Goal: Information Seeking & Learning: Learn about a topic

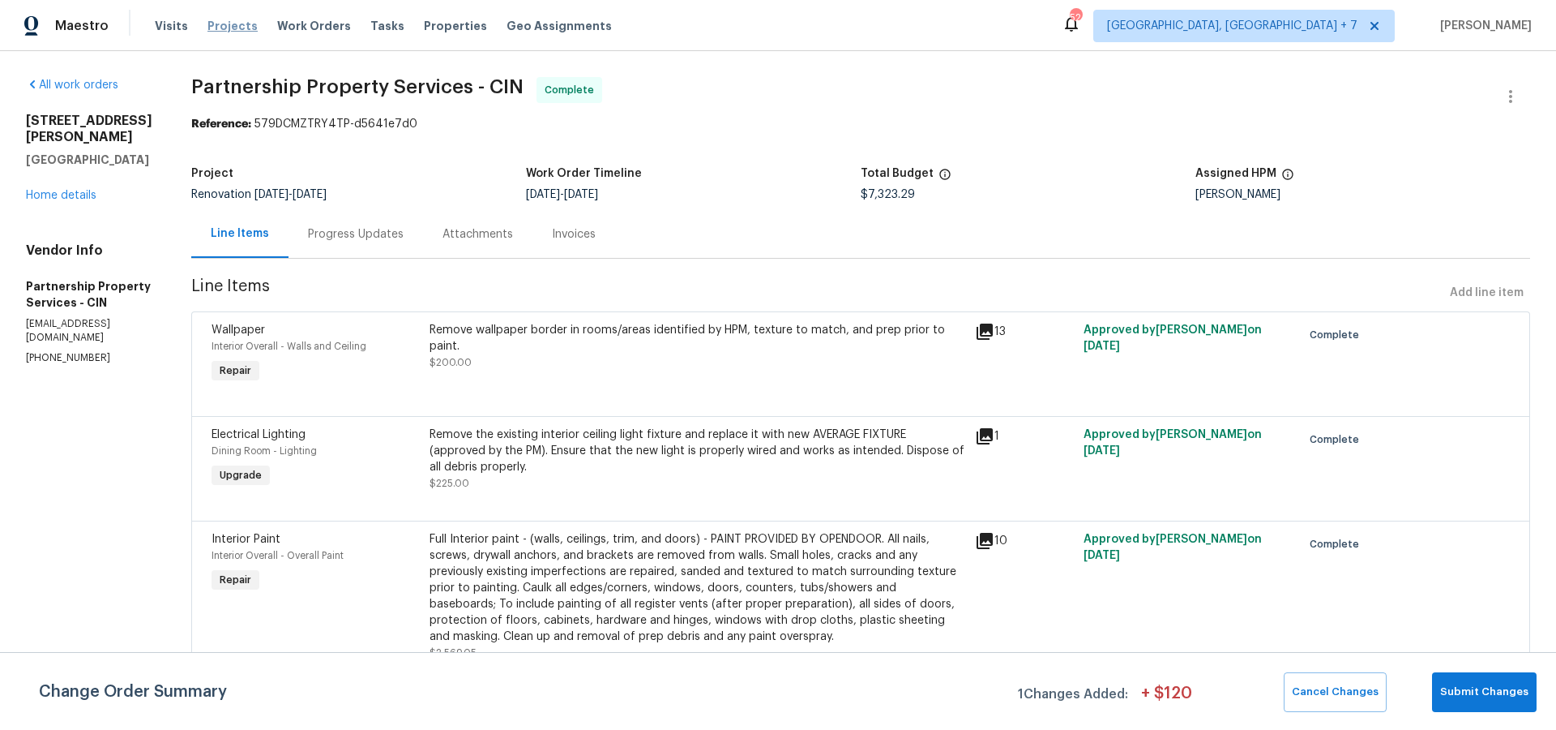
click at [223, 24] on span "Projects" at bounding box center [233, 26] width 50 height 16
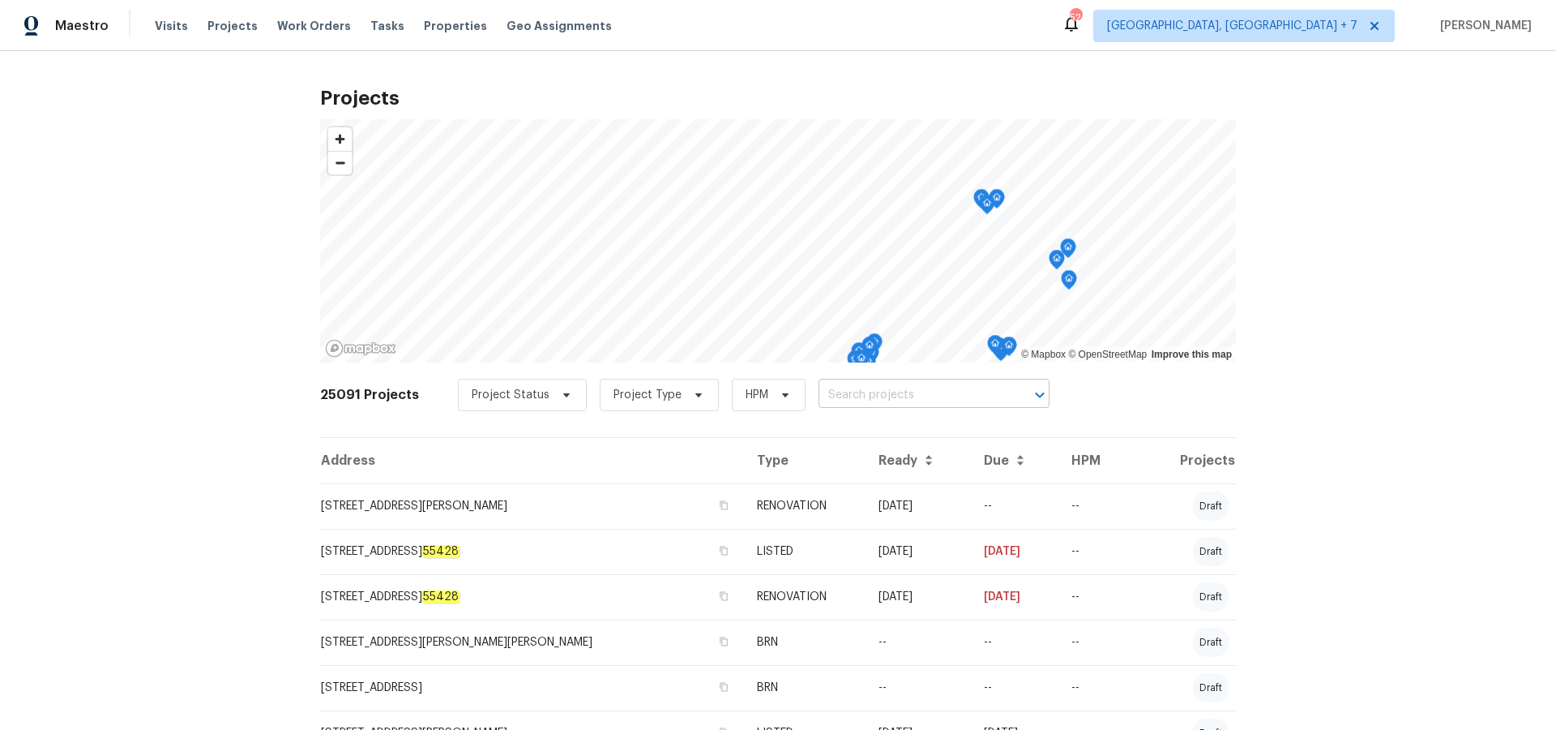
click at [899, 392] on input "text" at bounding box center [912, 395] width 186 height 25
click at [870, 395] on input "text" at bounding box center [912, 395] width 186 height 25
type input "sherry"
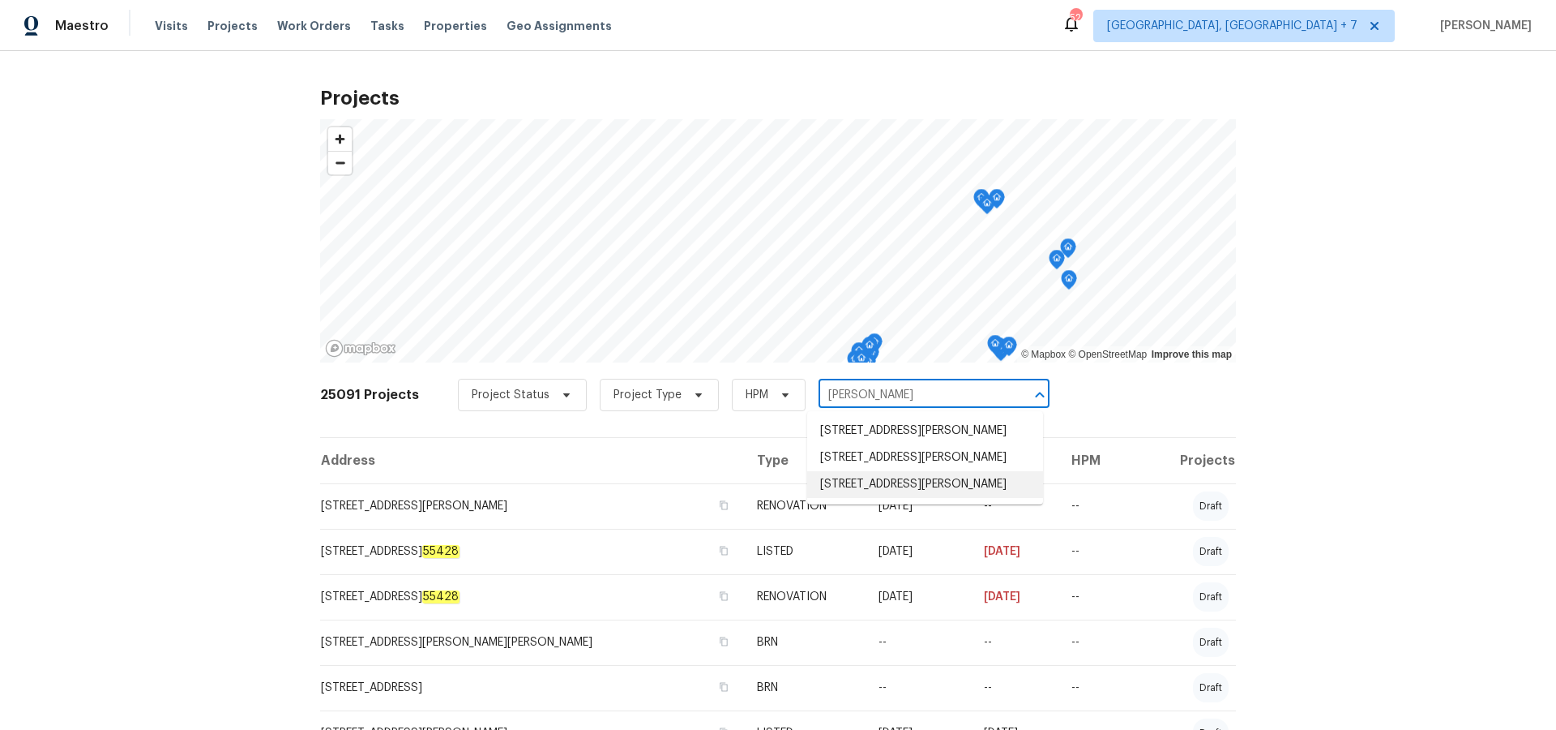
click at [880, 498] on li "5365 Sherry Ct, Columbus, OH 43232" at bounding box center [925, 484] width 236 height 27
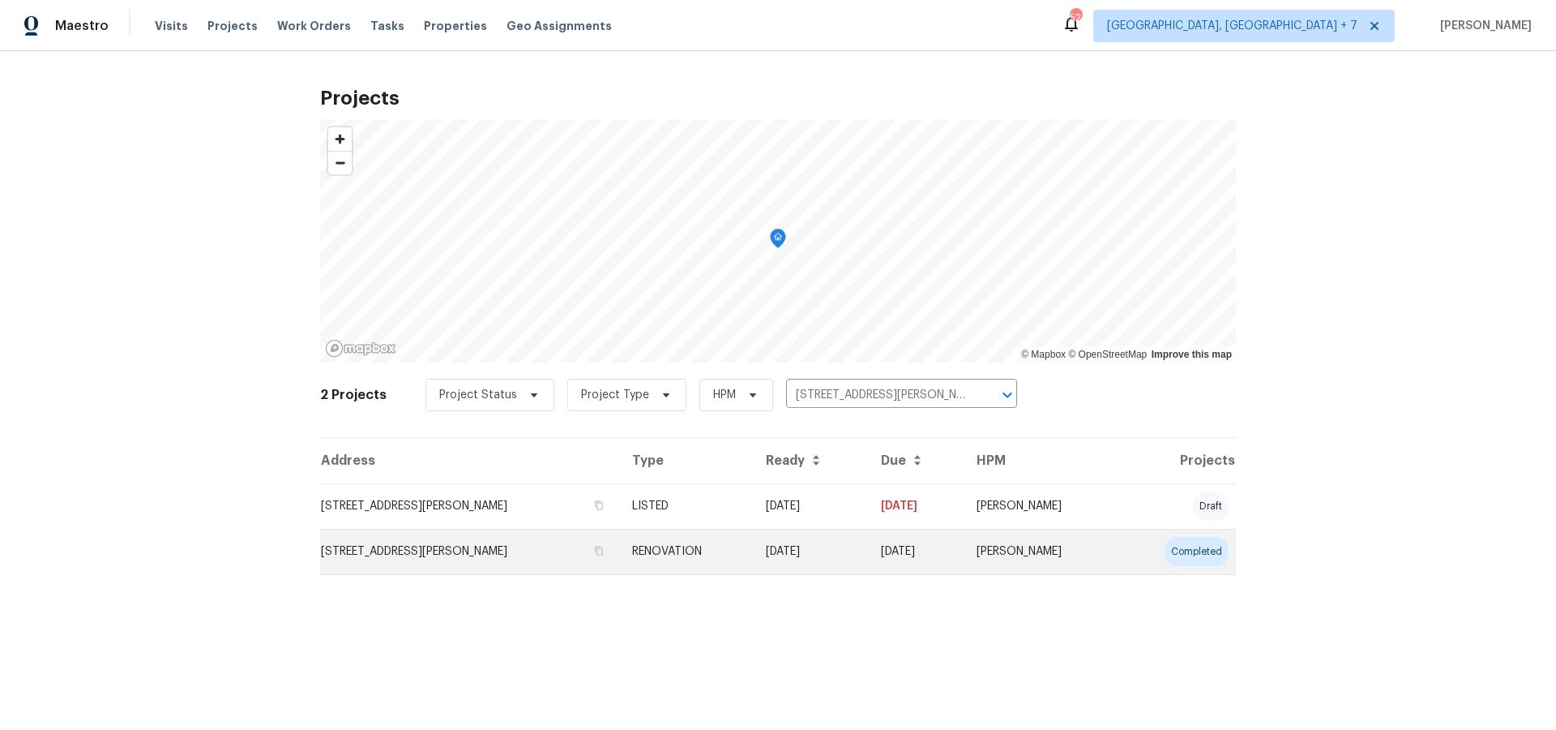
click at [430, 550] on td "5365 Sherry Ct, Columbus, OH 43232" at bounding box center [469, 551] width 299 height 45
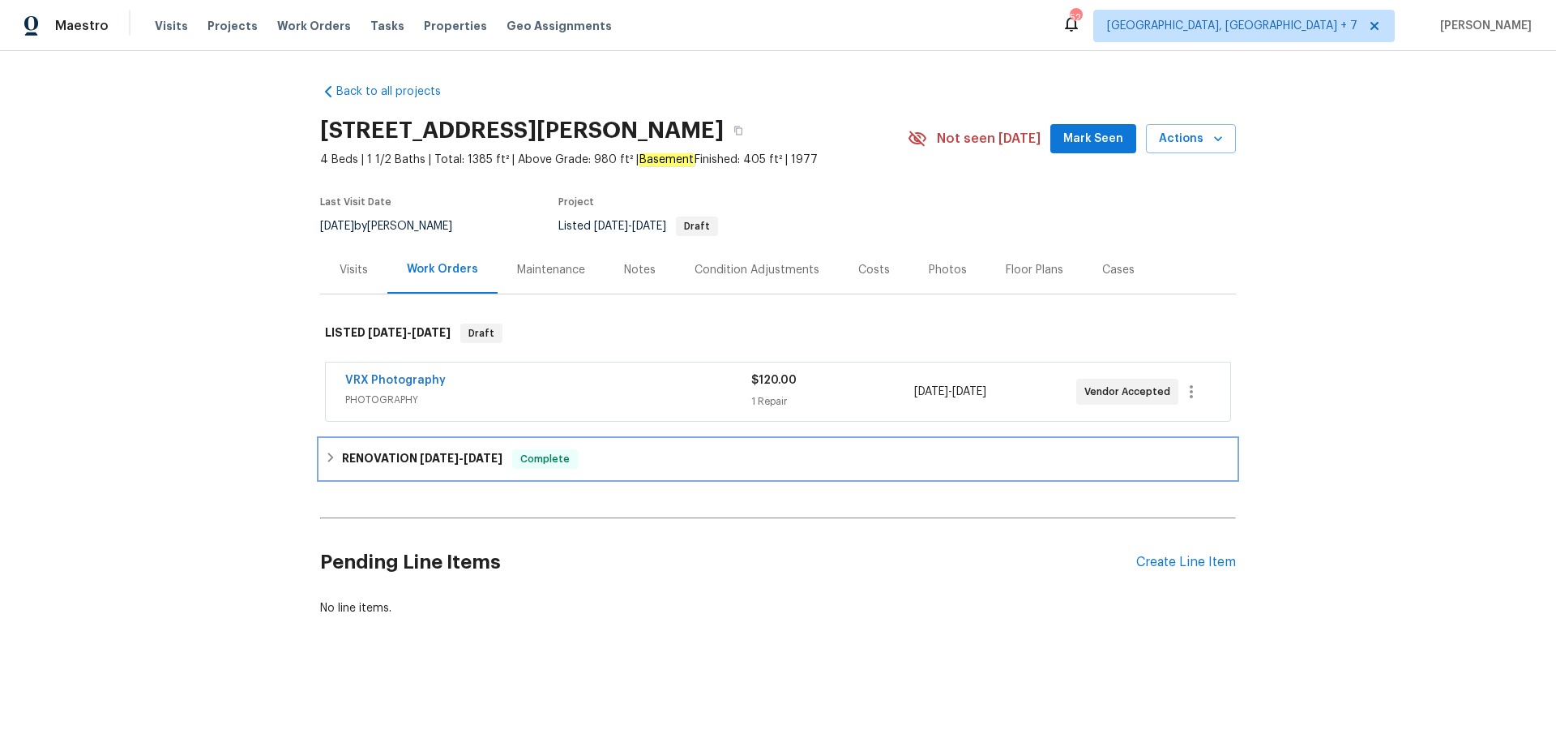
click at [490, 456] on span "8/25/25" at bounding box center [483, 457] width 39 height 11
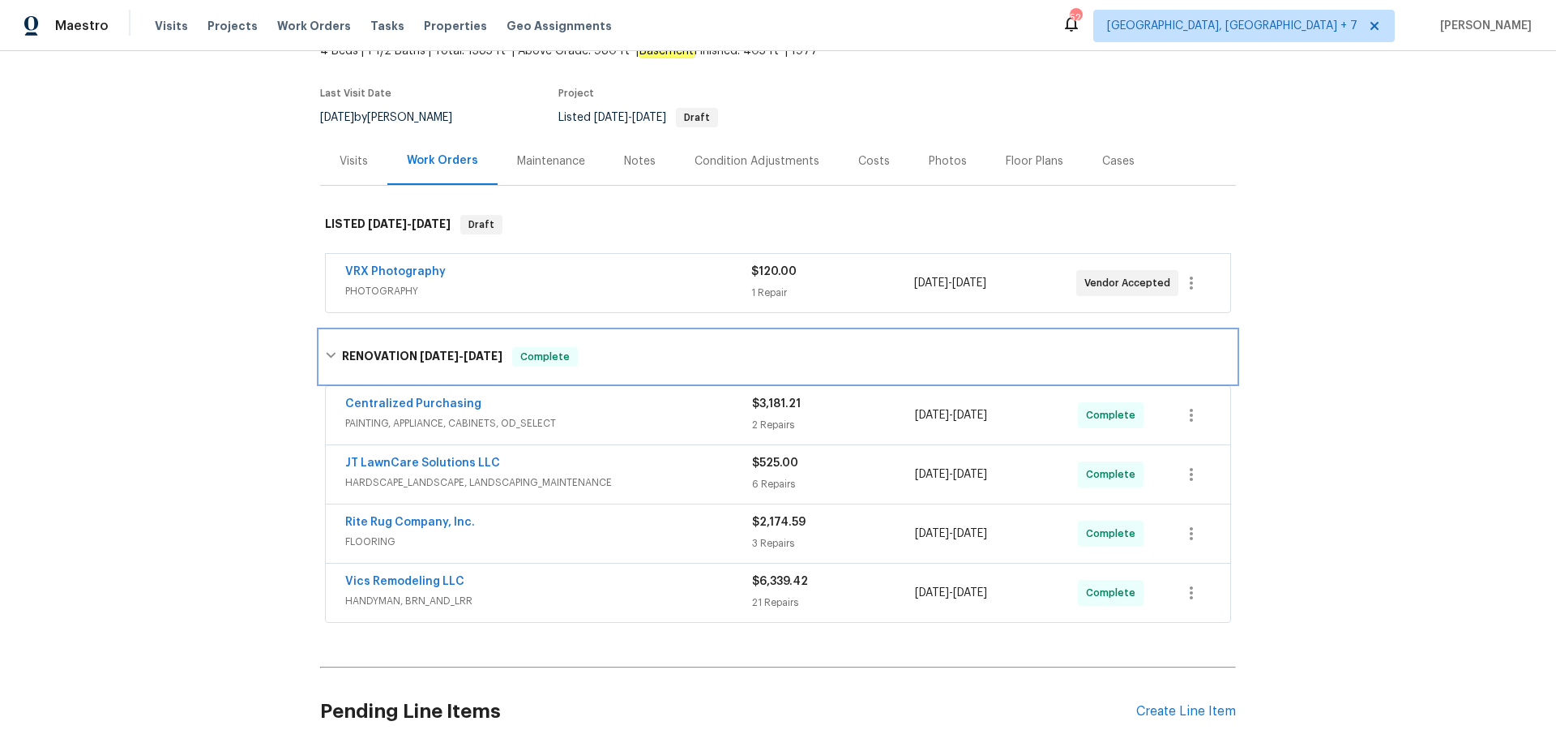
scroll to position [116, 0]
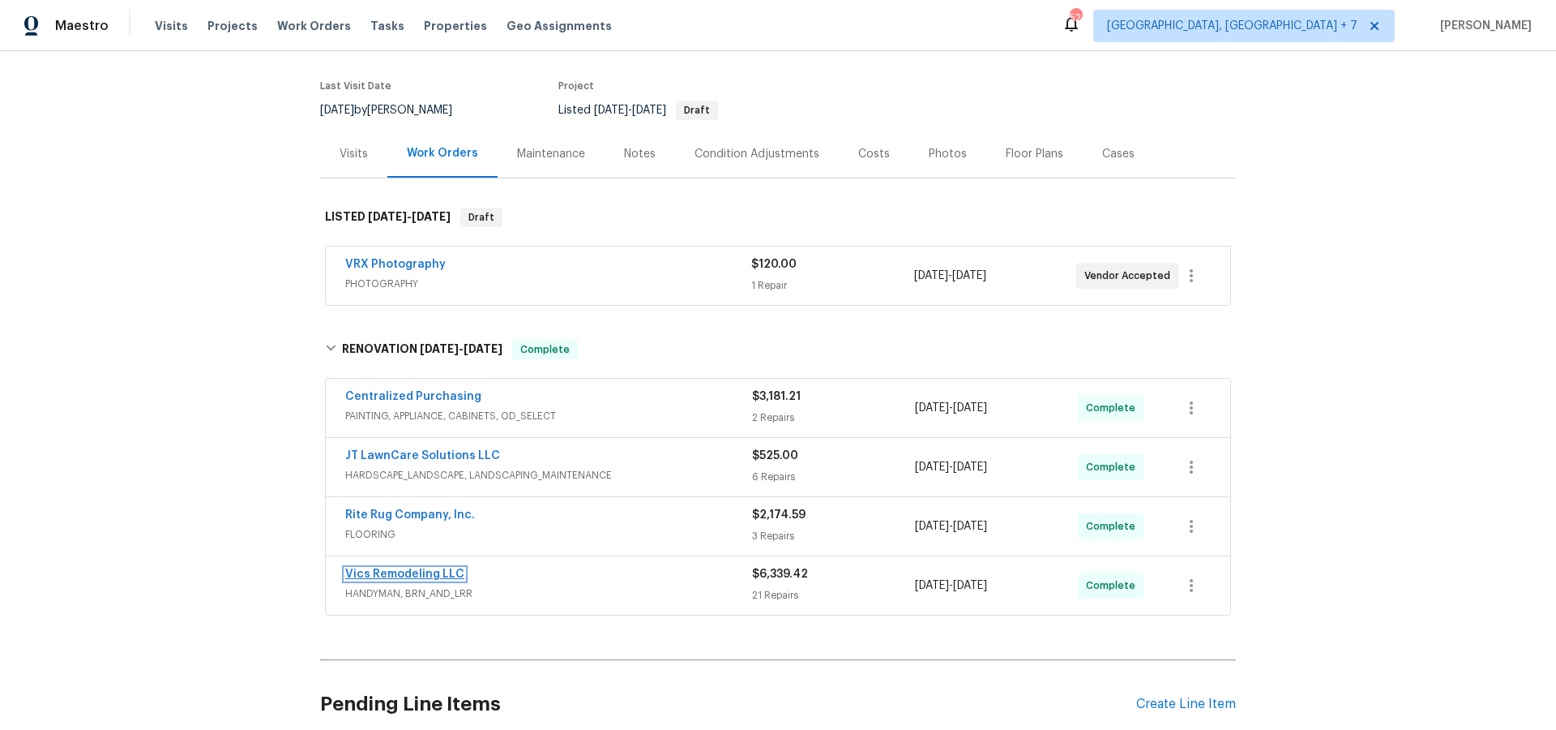
click at [435, 573] on link "Vics Remodeling LLC" at bounding box center [404, 573] width 119 height 11
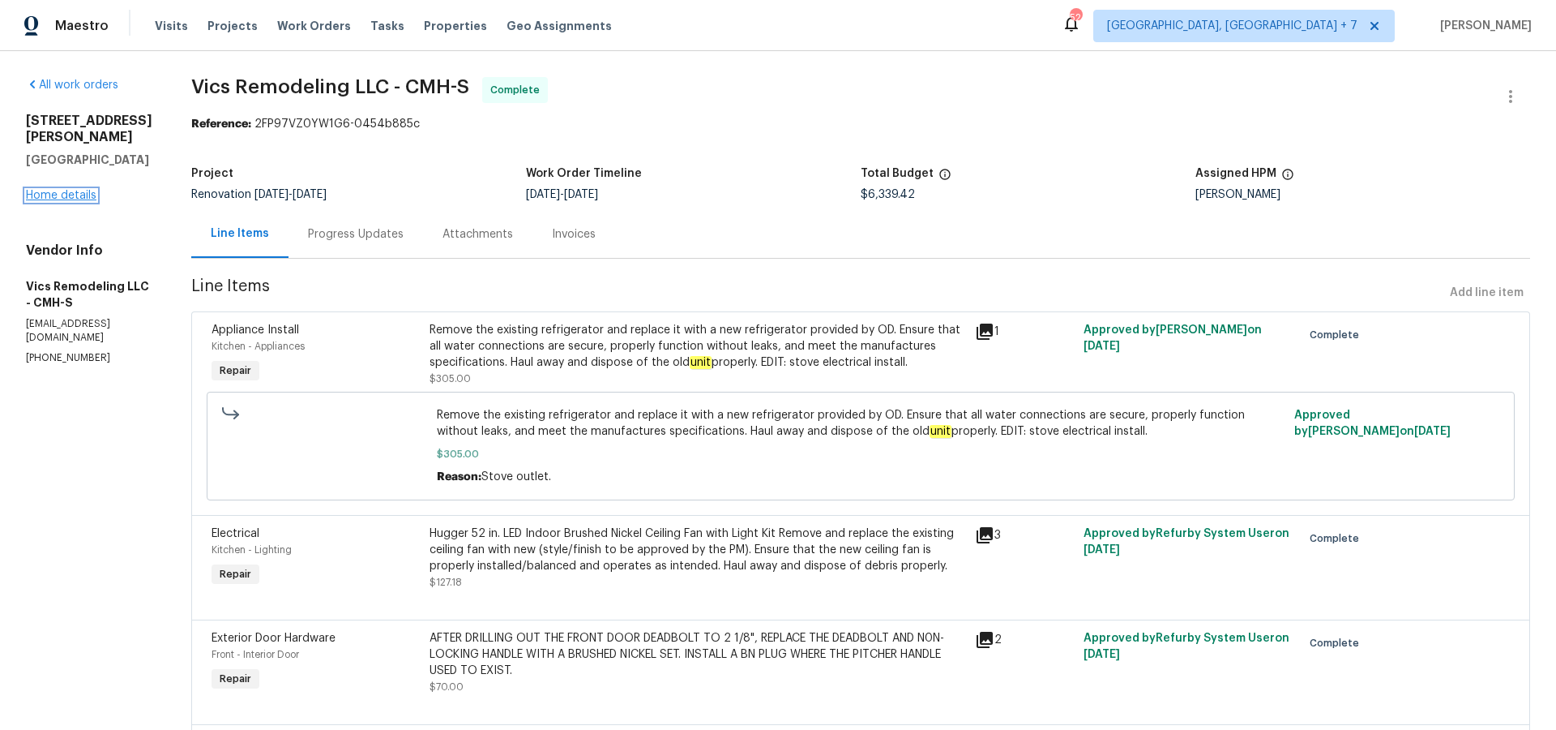
click at [71, 193] on link "Home details" at bounding box center [61, 195] width 71 height 11
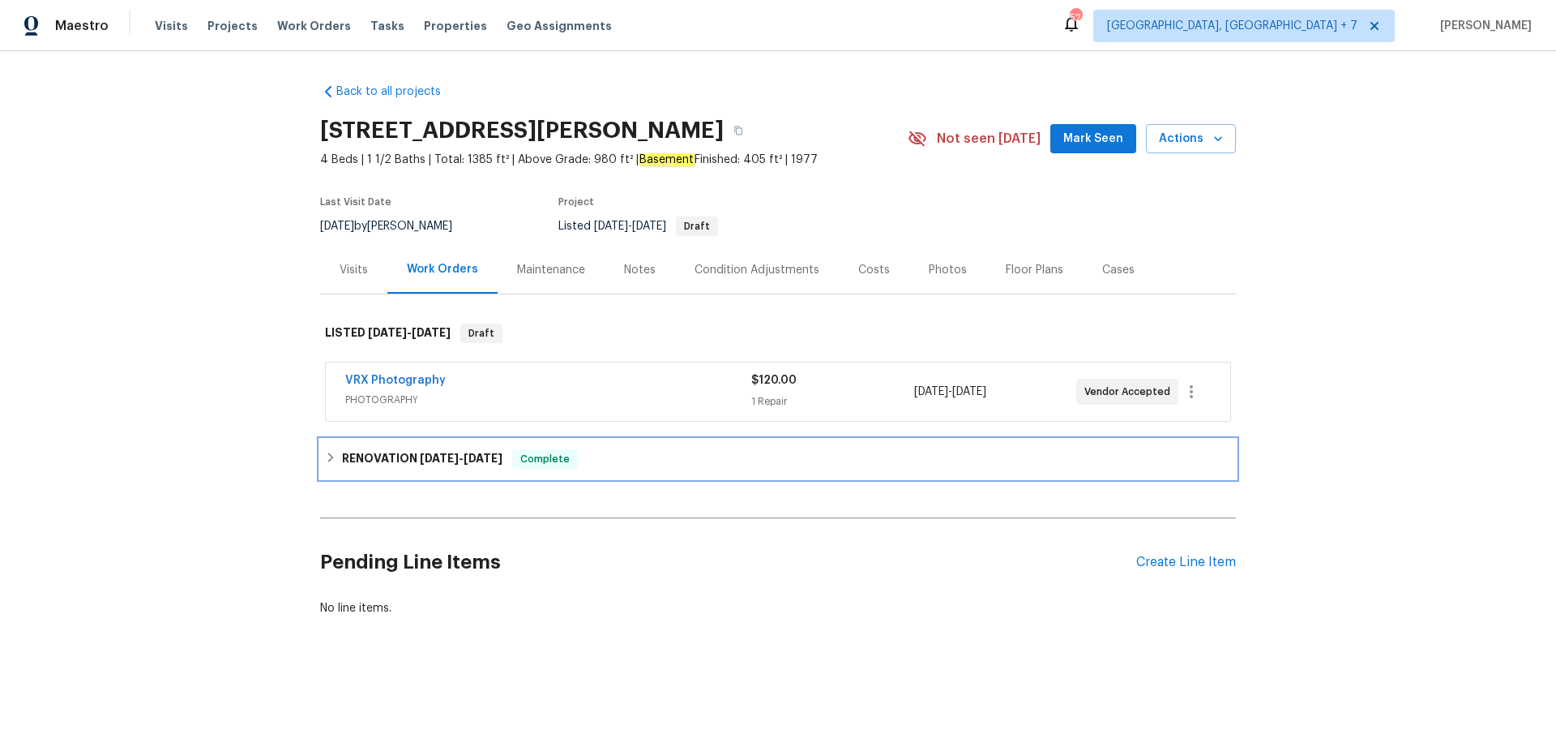
click at [379, 456] on h6 "RENOVATION 8/18/25 - 8/25/25" at bounding box center [422, 458] width 161 height 19
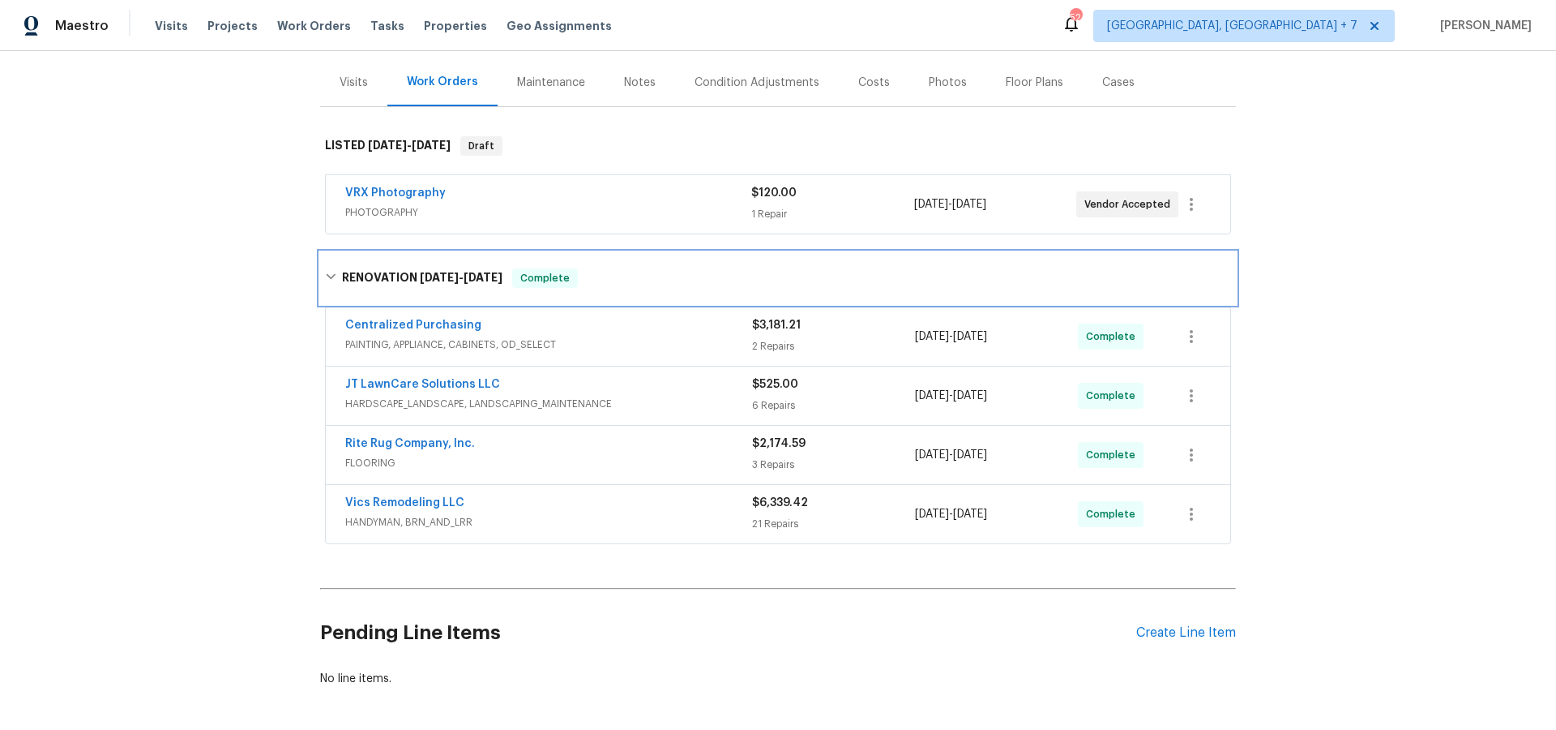
scroll to position [191, 0]
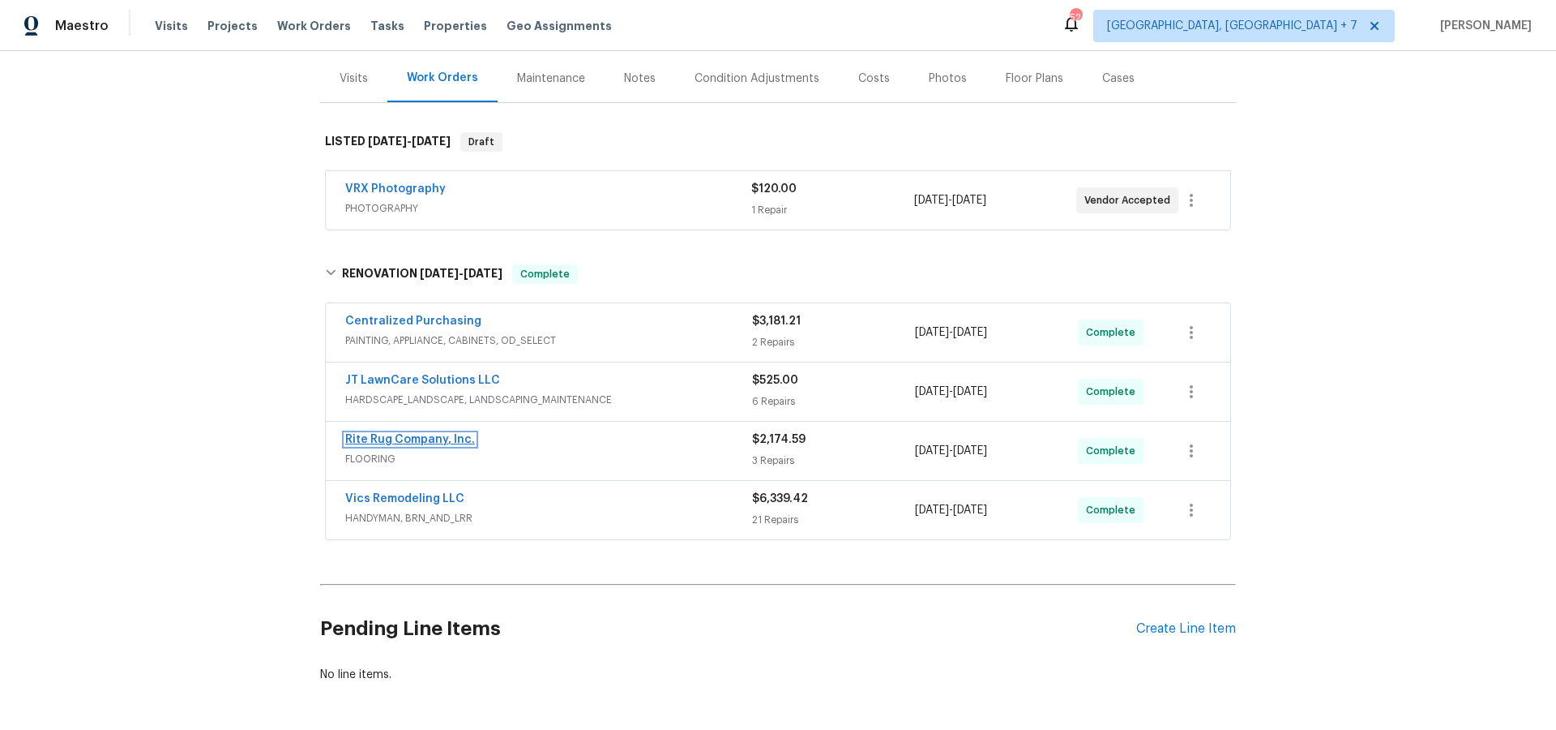
click at [383, 440] on link "Rite Rug Company, Inc." at bounding box center [410, 439] width 130 height 11
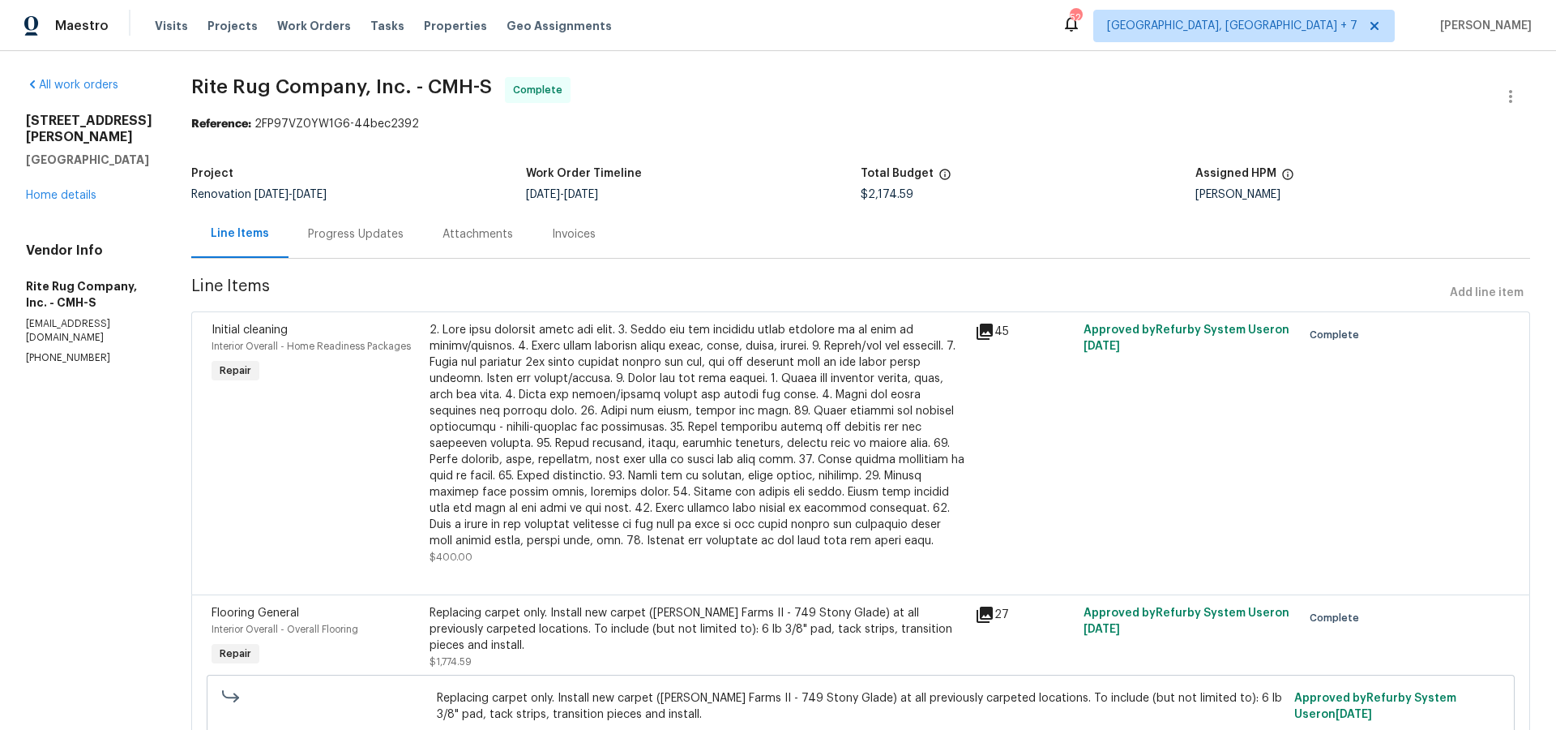
click at [269, 238] on div "Line Items" at bounding box center [240, 233] width 58 height 16
click at [269, 233] on div "Line Items" at bounding box center [240, 233] width 58 height 16
click at [95, 190] on link "Home details" at bounding box center [61, 195] width 71 height 11
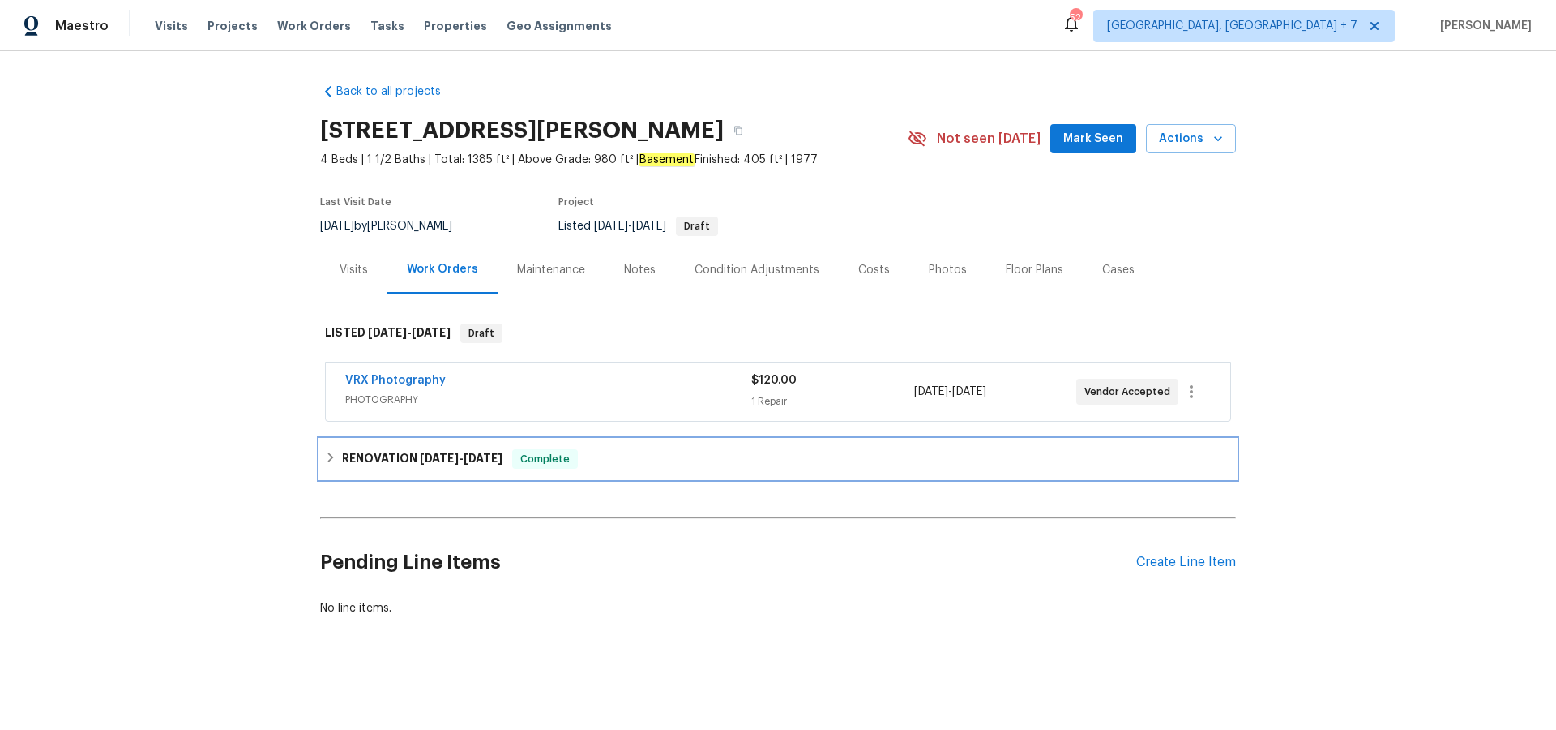
click at [394, 457] on h6 "RENOVATION 8/18/25 - 8/25/25" at bounding box center [422, 458] width 161 height 19
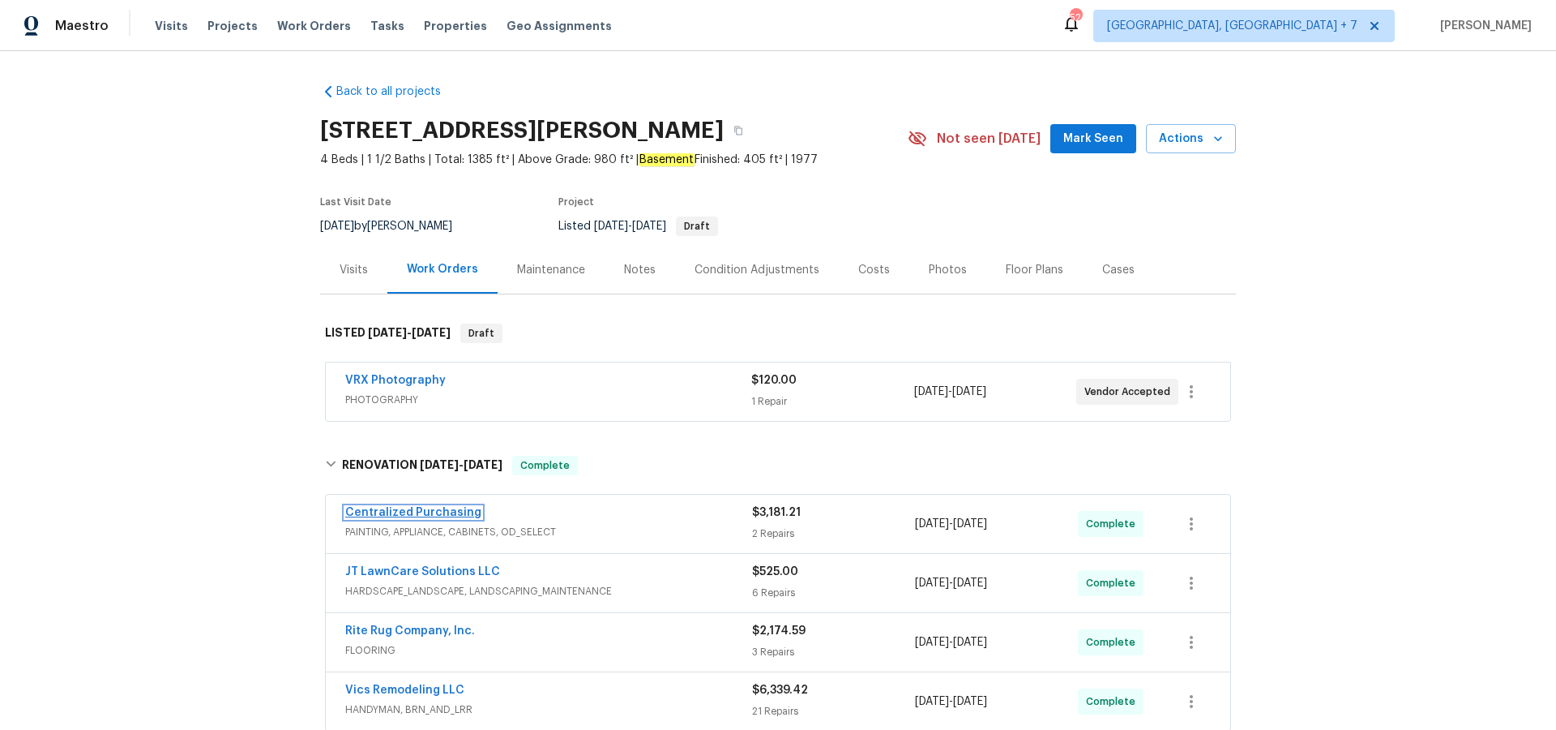
click at [421, 512] on link "Centralized Purchasing" at bounding box center [413, 512] width 136 height 11
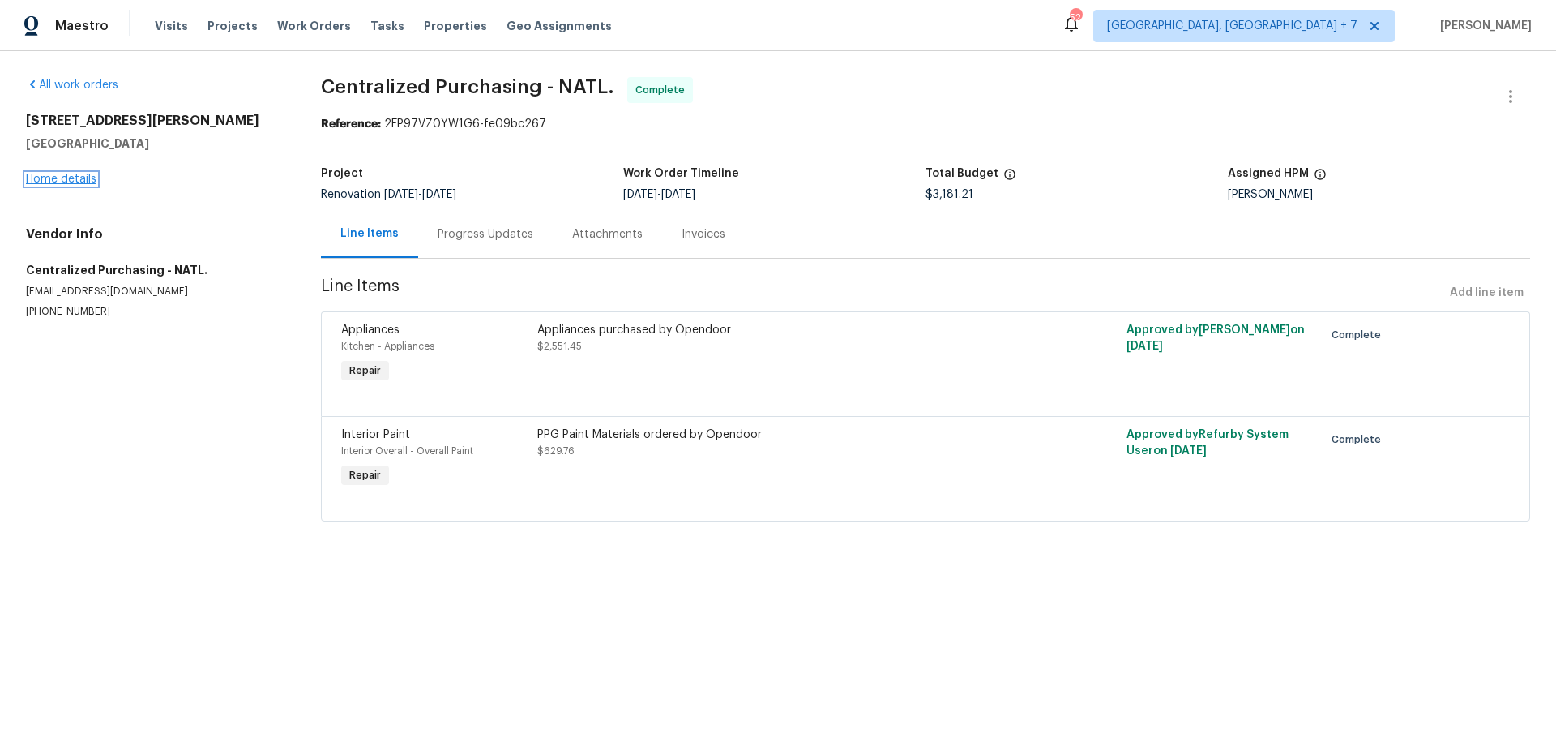
click at [89, 178] on link "Home details" at bounding box center [61, 178] width 71 height 11
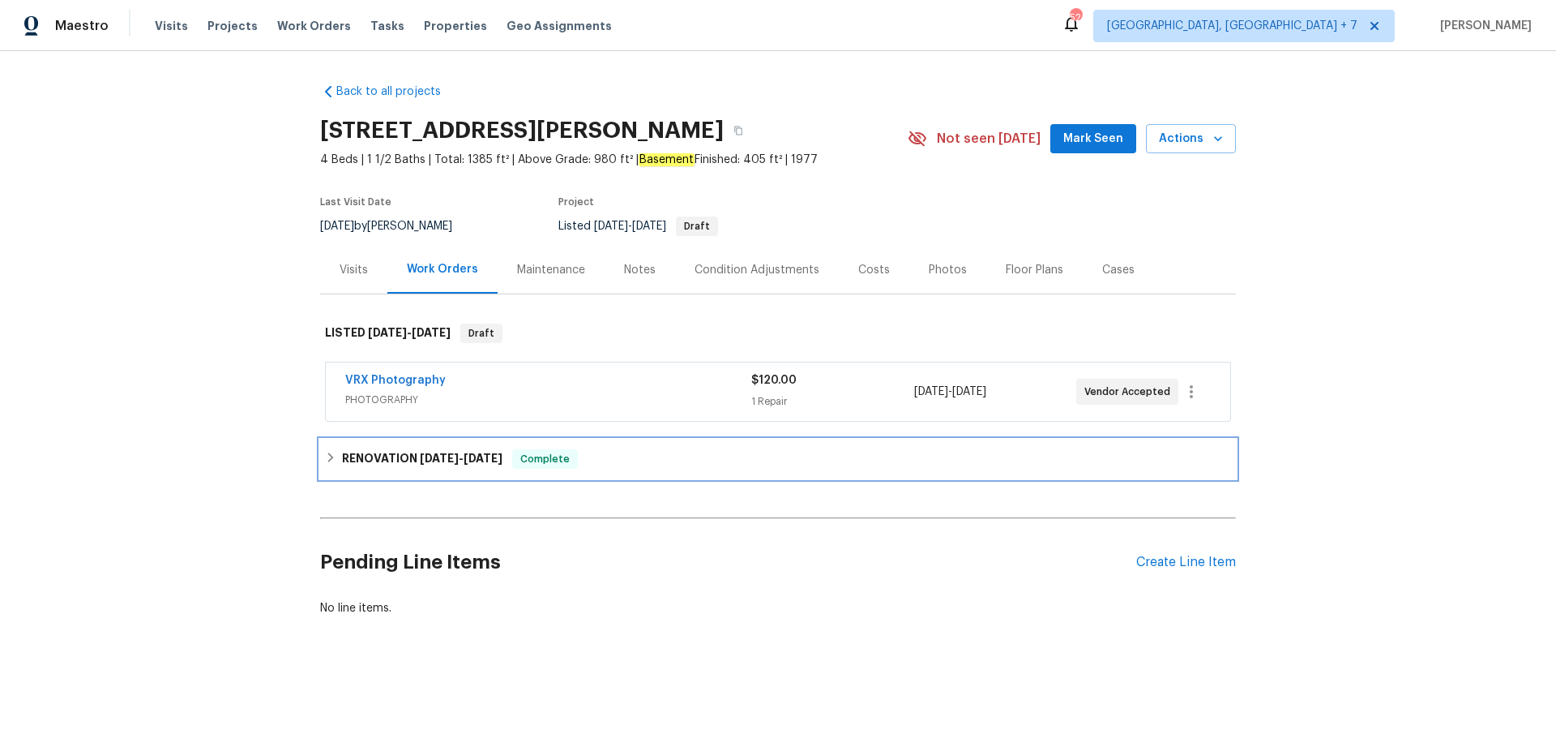
click at [453, 460] on span "8/18/25" at bounding box center [439, 457] width 39 height 11
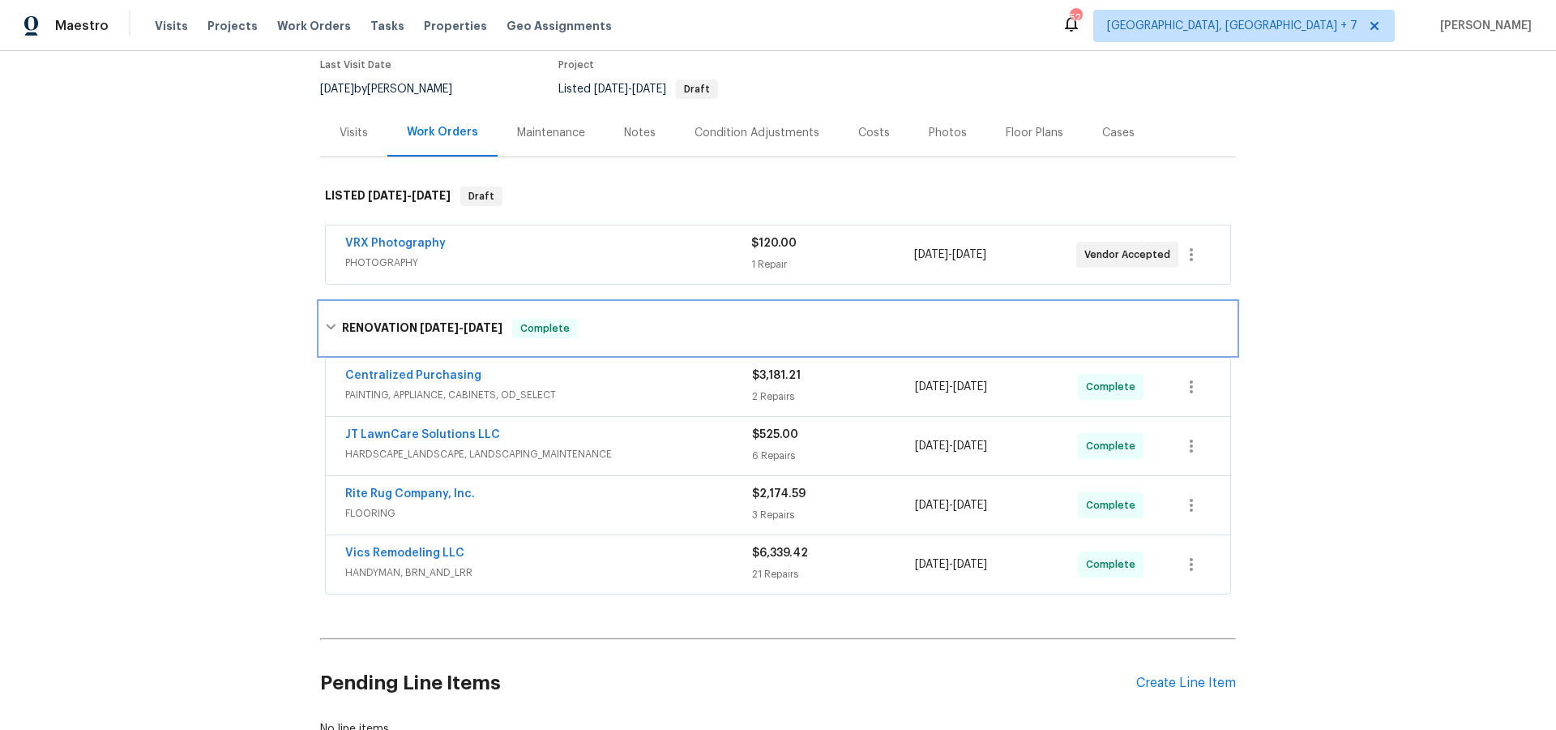
scroll to position [139, 0]
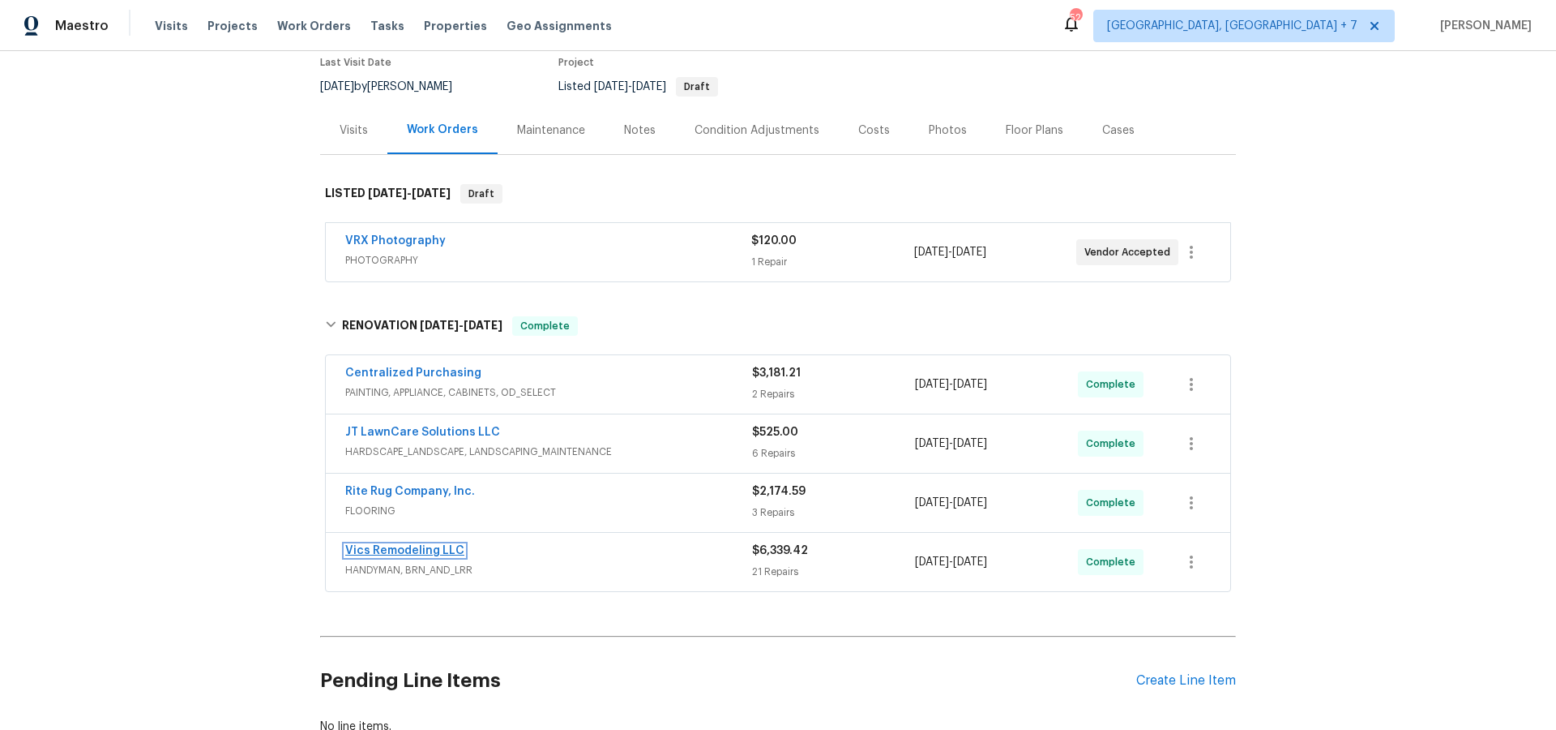
click at [438, 550] on link "Vics Remodeling LLC" at bounding box center [404, 550] width 119 height 11
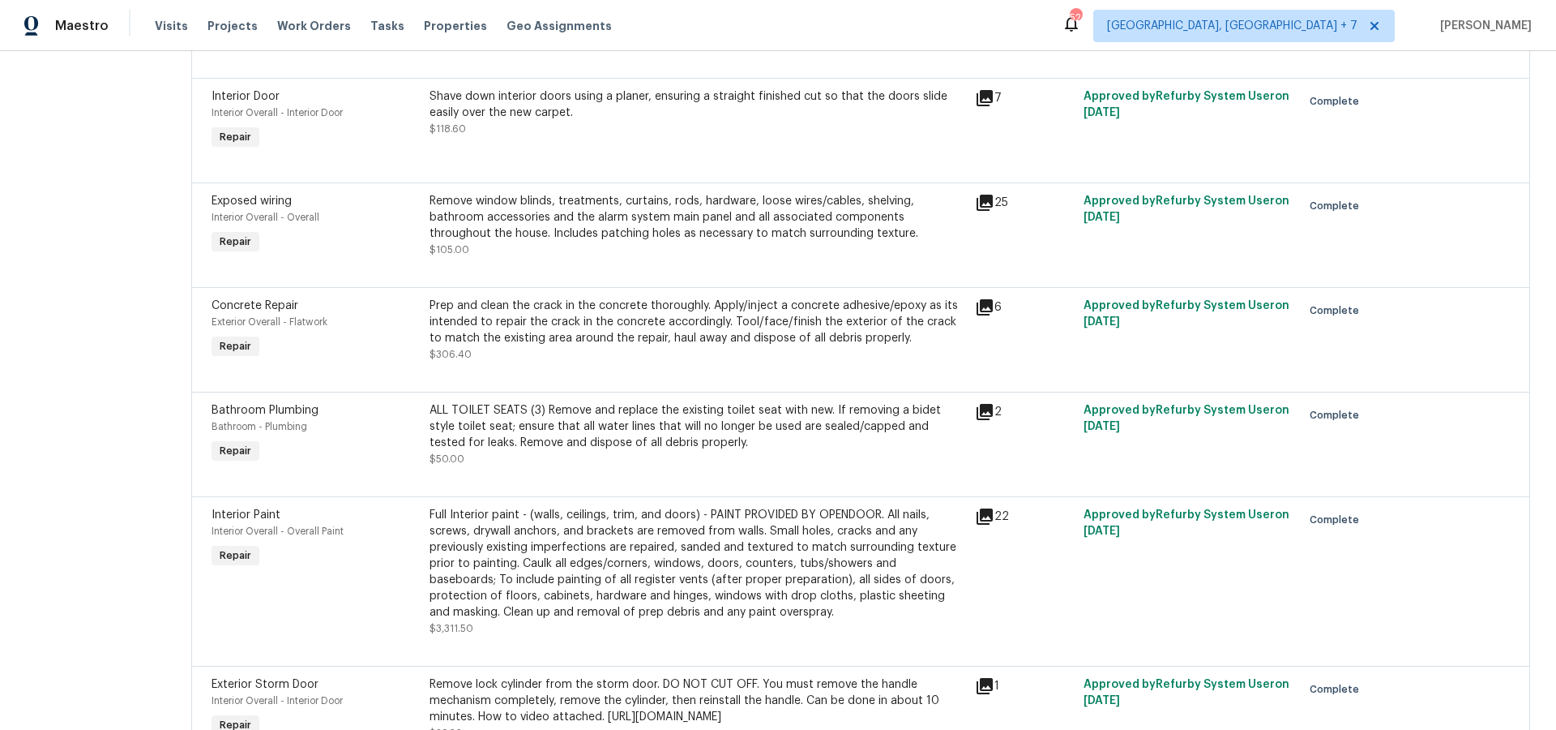
scroll to position [1742, 0]
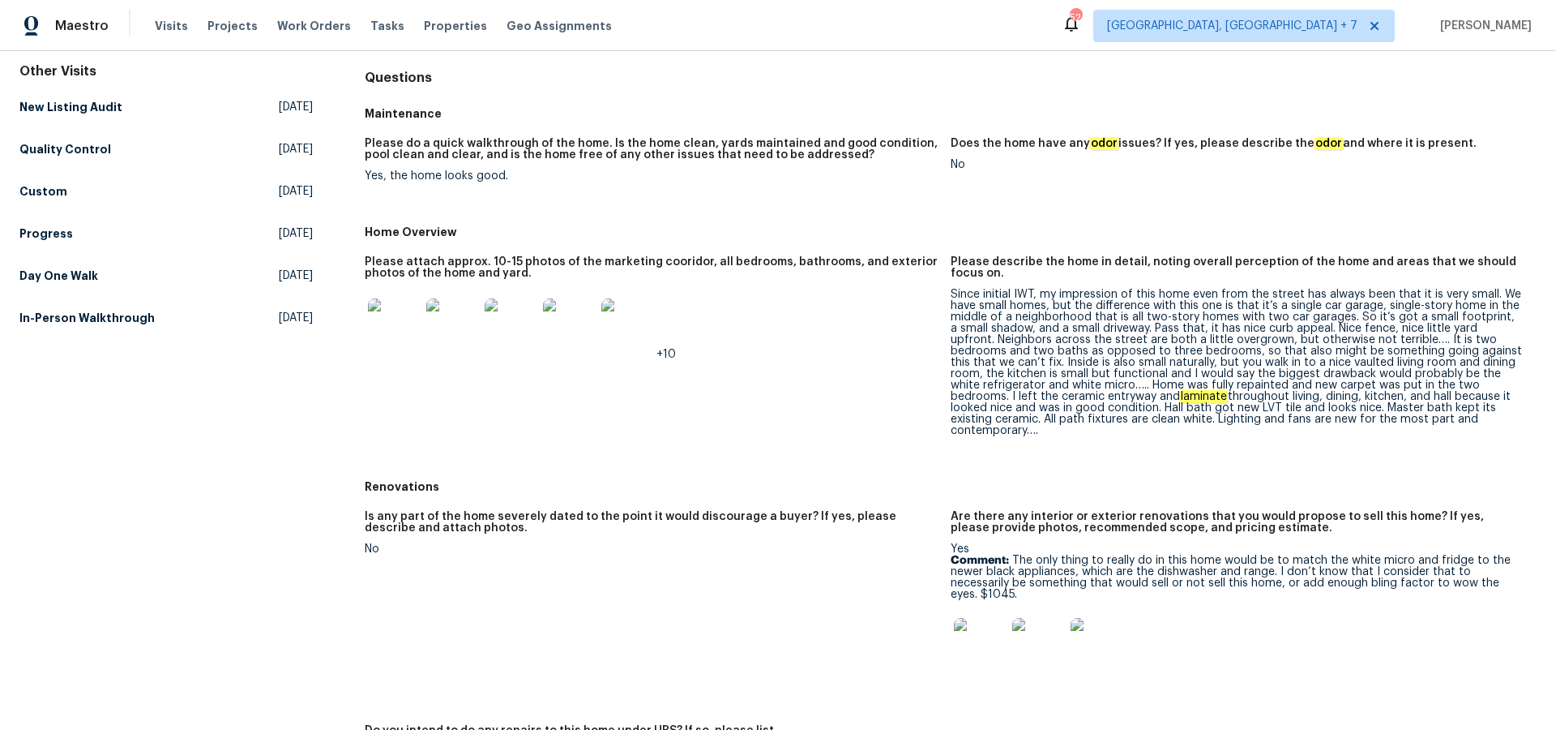
scroll to position [156, 0]
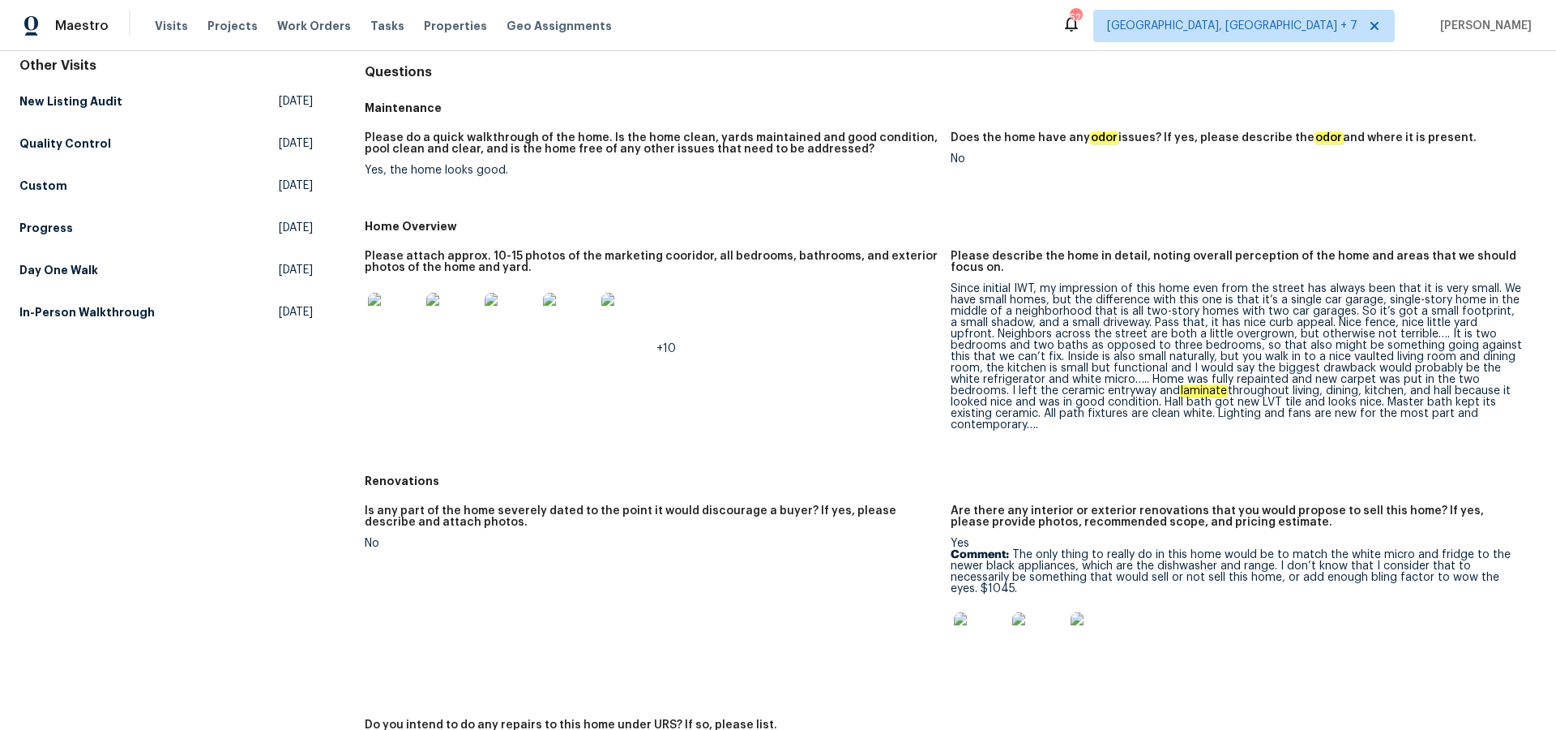
click at [984, 630] on img at bounding box center [980, 638] width 52 height 52
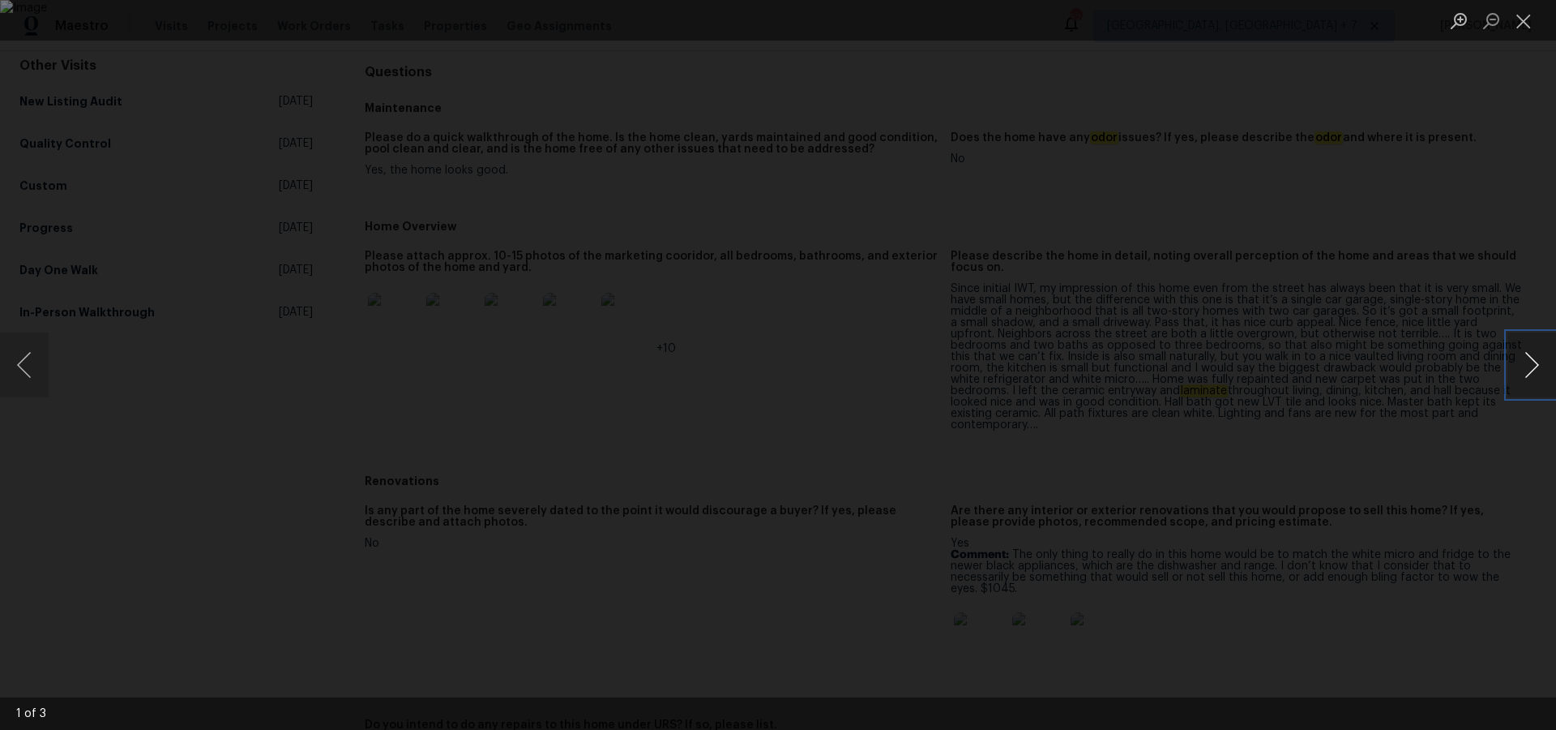
click at [1536, 370] on button "Next image" at bounding box center [1532, 364] width 49 height 65
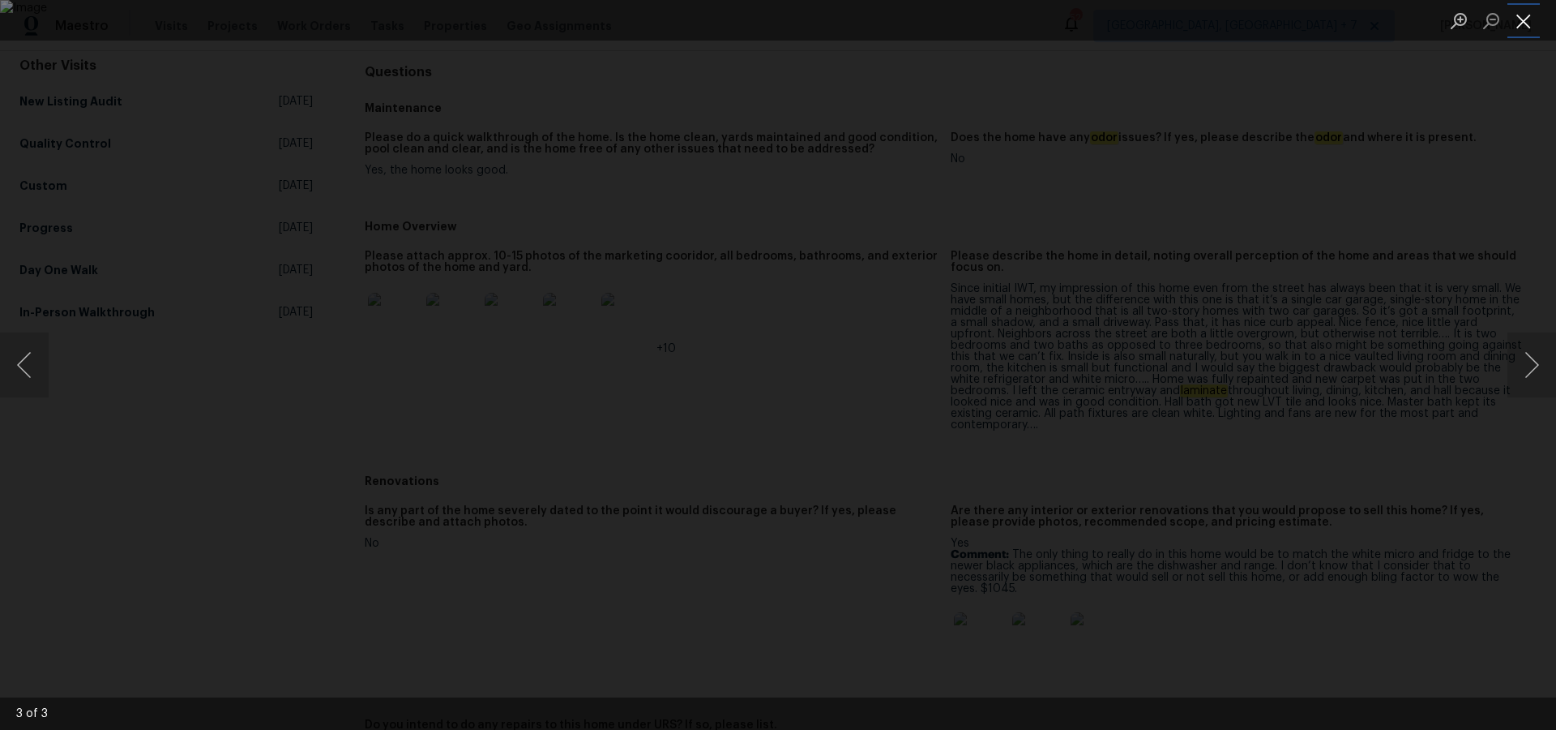
click at [1523, 28] on button "Close lightbox" at bounding box center [1524, 20] width 32 height 28
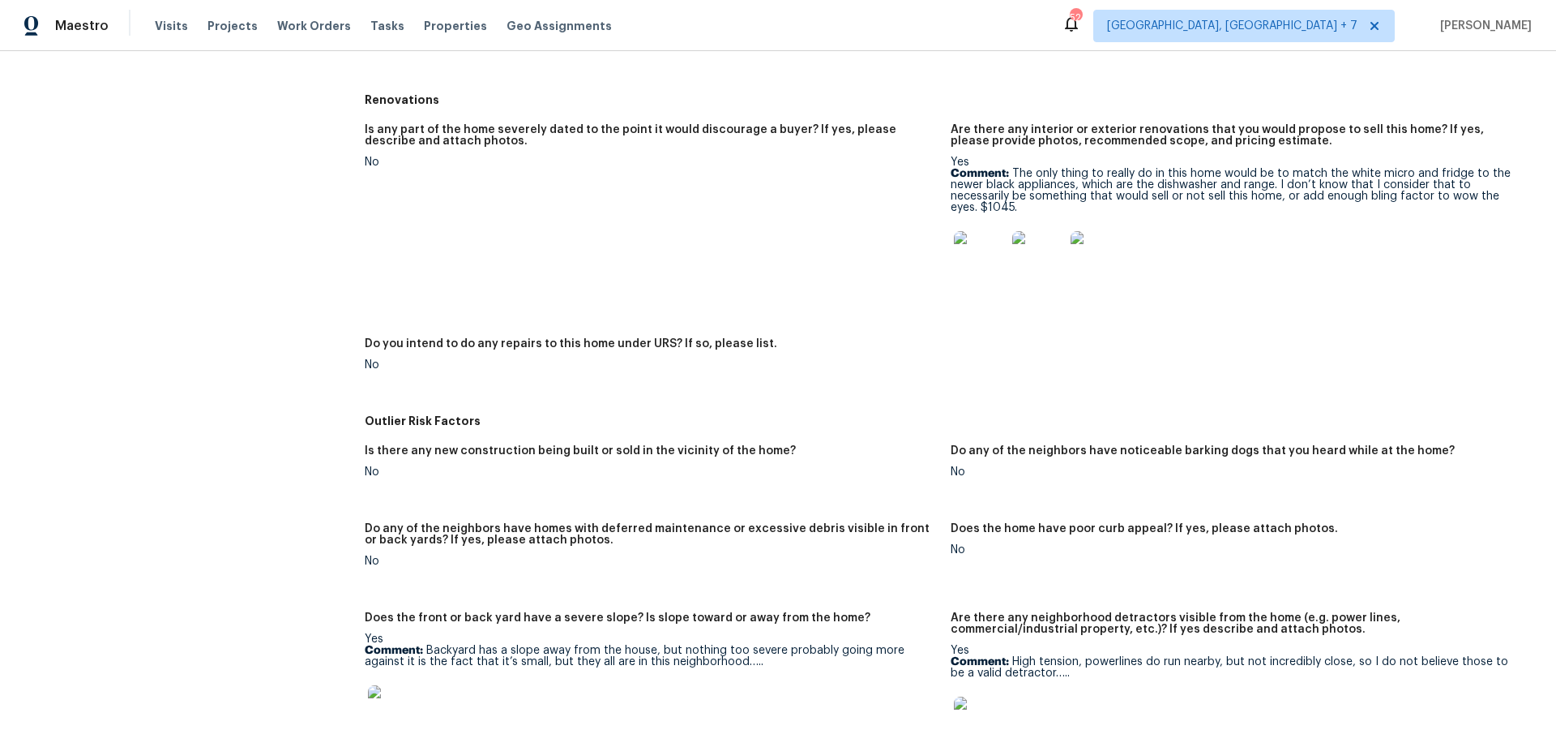
scroll to position [537, 0]
click at [397, 708] on img at bounding box center [394, 710] width 52 height 52
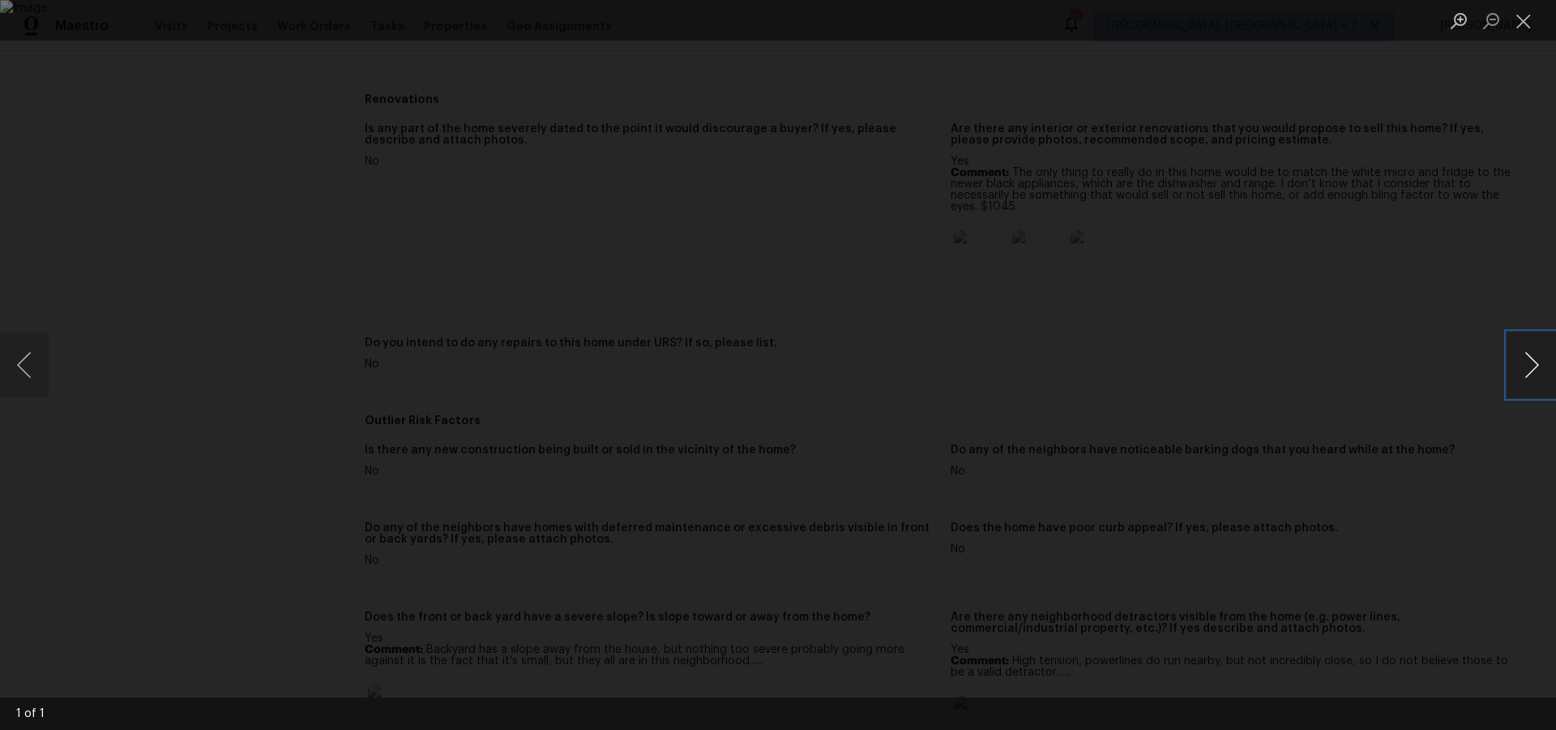
click at [1533, 357] on button "Next image" at bounding box center [1532, 364] width 49 height 65
click at [1528, 21] on button "Close lightbox" at bounding box center [1524, 20] width 32 height 28
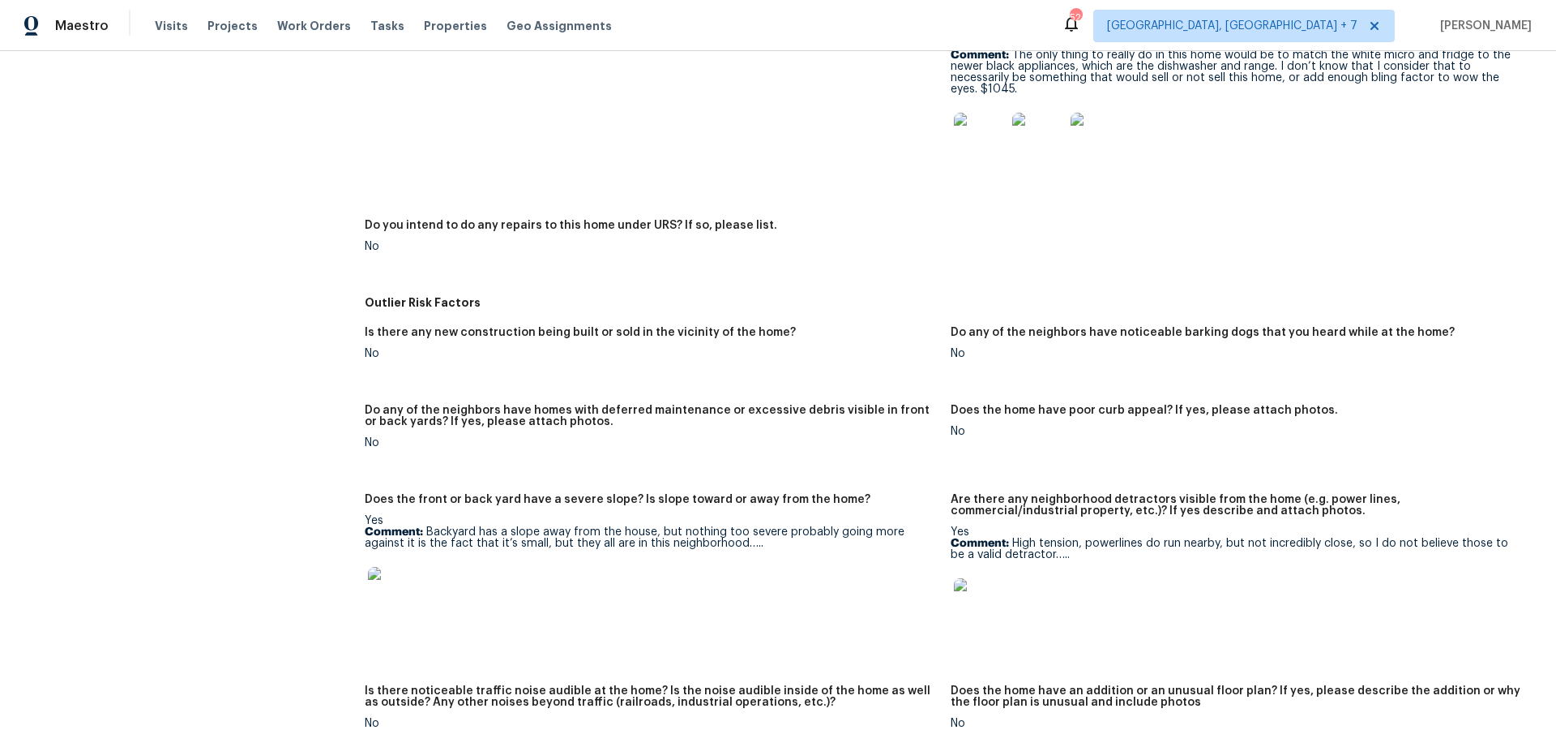
scroll to position [670, 0]
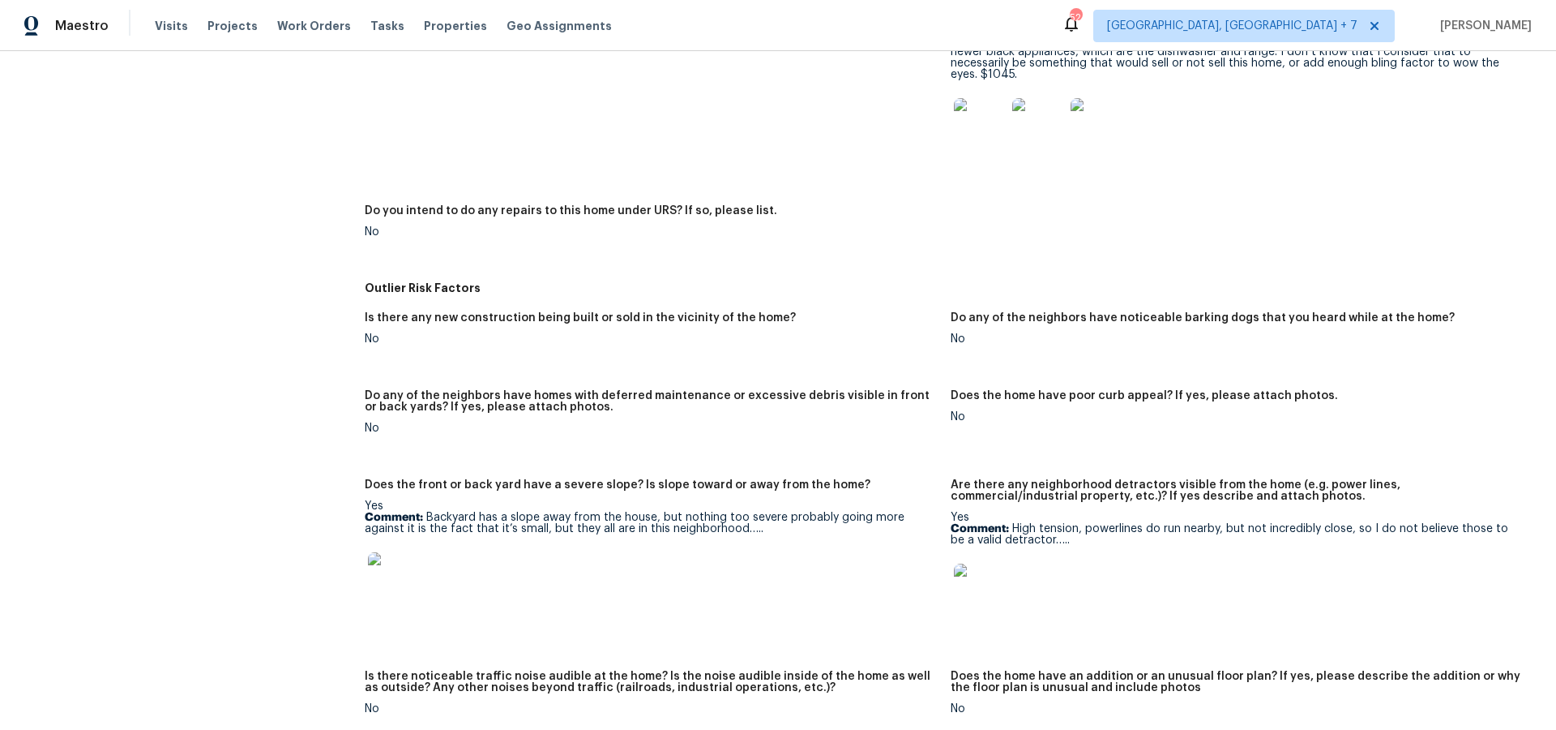
click at [985, 584] on img at bounding box center [980, 589] width 52 height 52
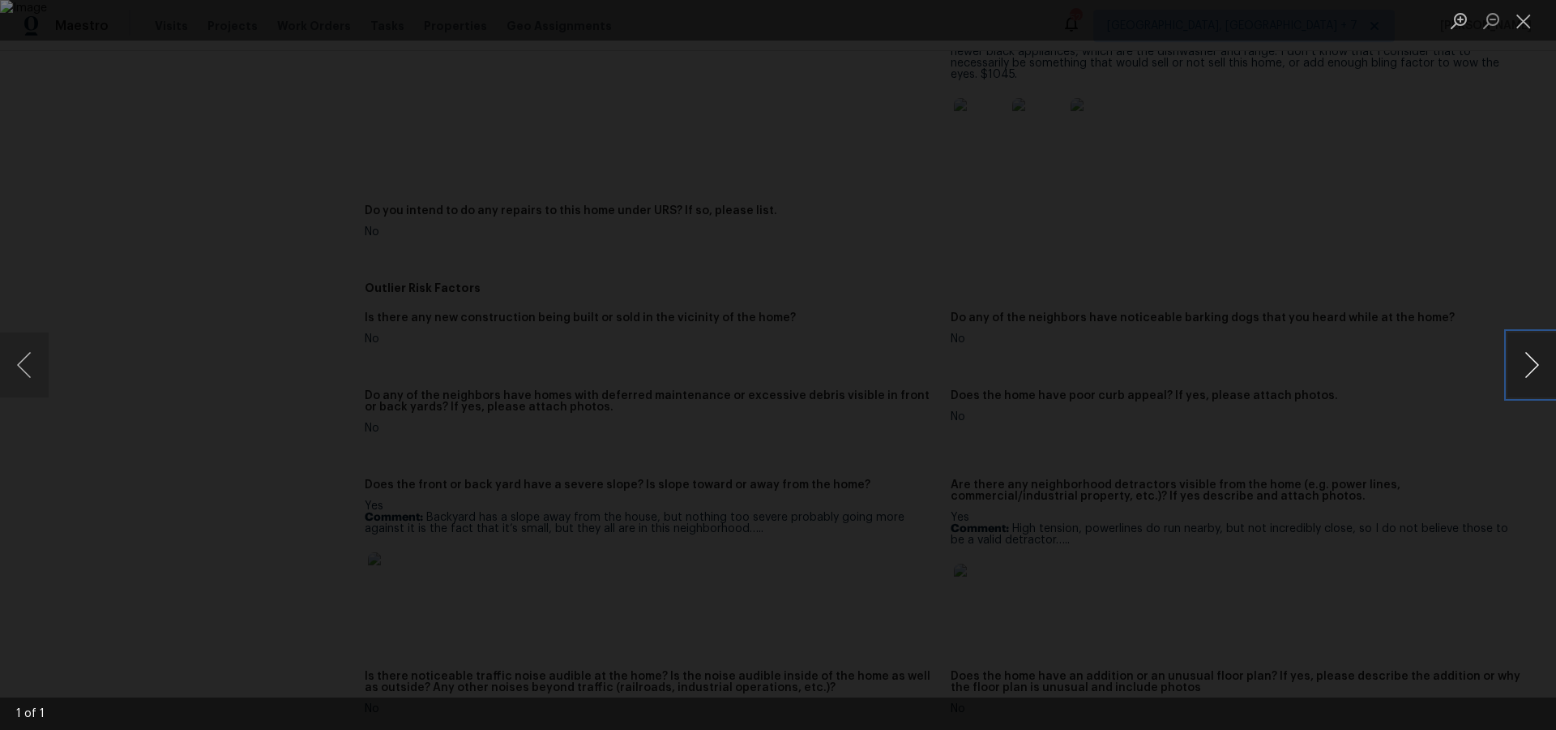
click at [1521, 364] on button "Next image" at bounding box center [1532, 364] width 49 height 65
drag, startPoint x: 1523, startPoint y: 17, endPoint x: 1212, endPoint y: 46, distance: 312.6
click at [1523, 17] on button "Close lightbox" at bounding box center [1524, 20] width 32 height 28
